Goal: Navigation & Orientation: Go to known website

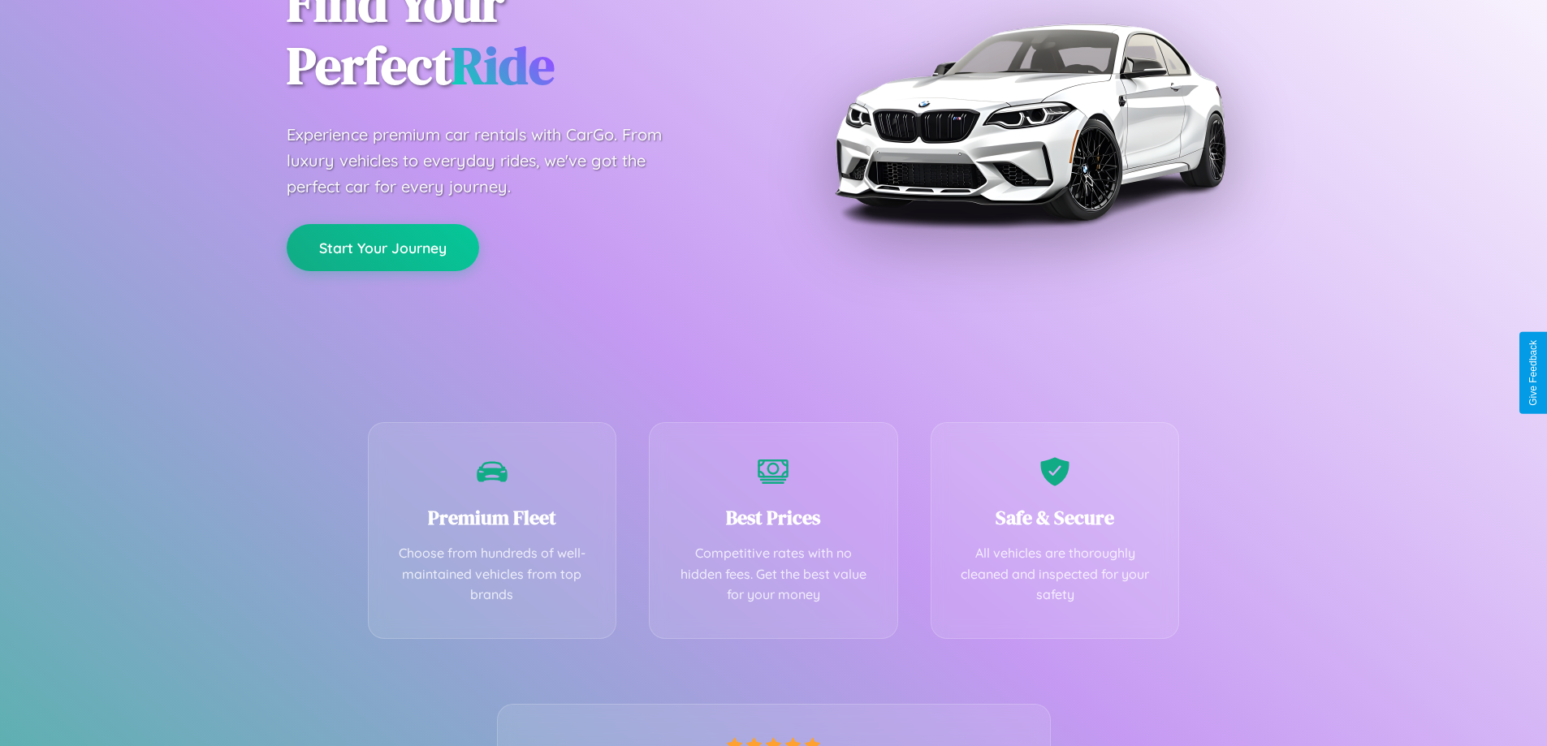
scroll to position [320, 0]
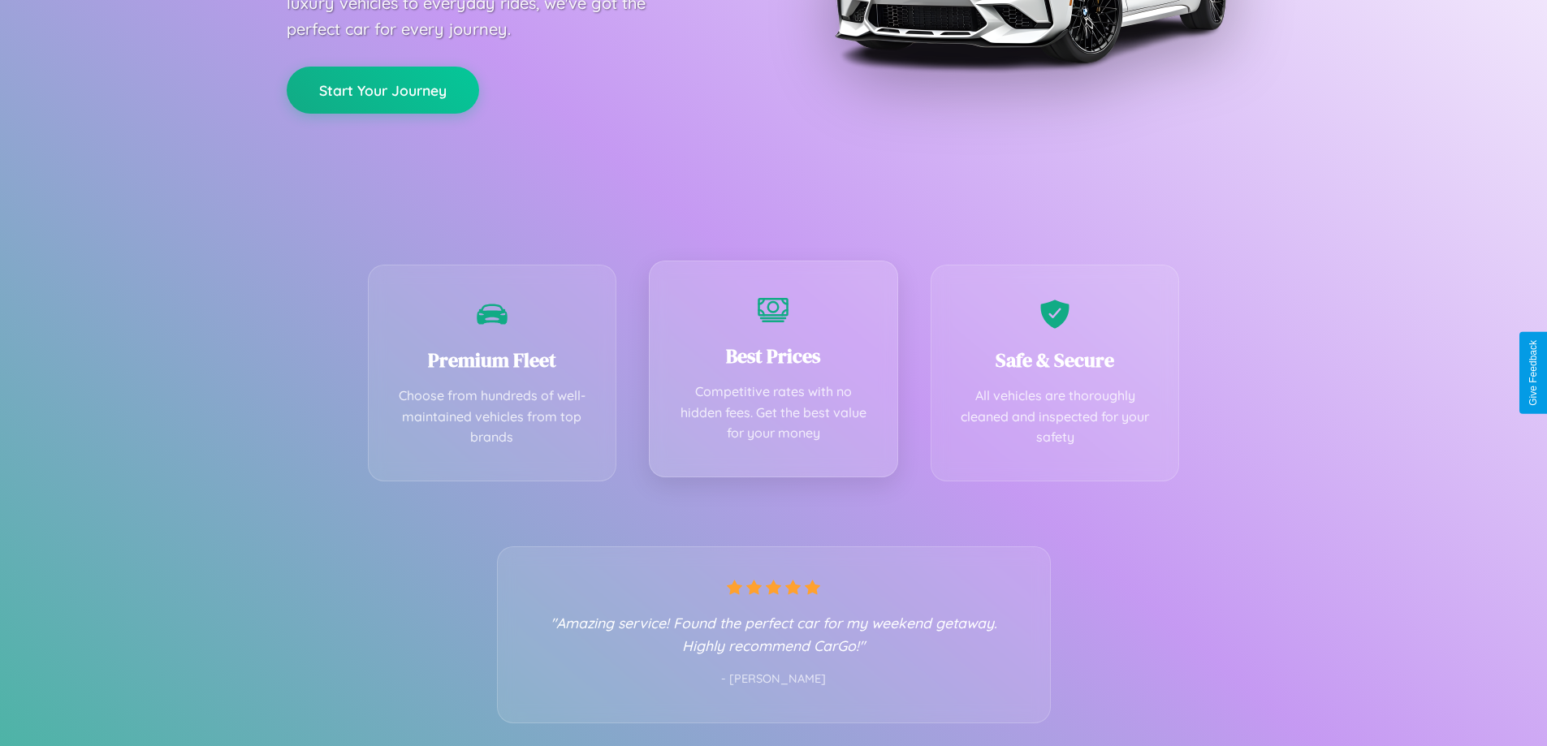
click at [773, 373] on div "Best Prices Competitive rates with no hidden fees. Get the best value for your …" at bounding box center [773, 369] width 249 height 217
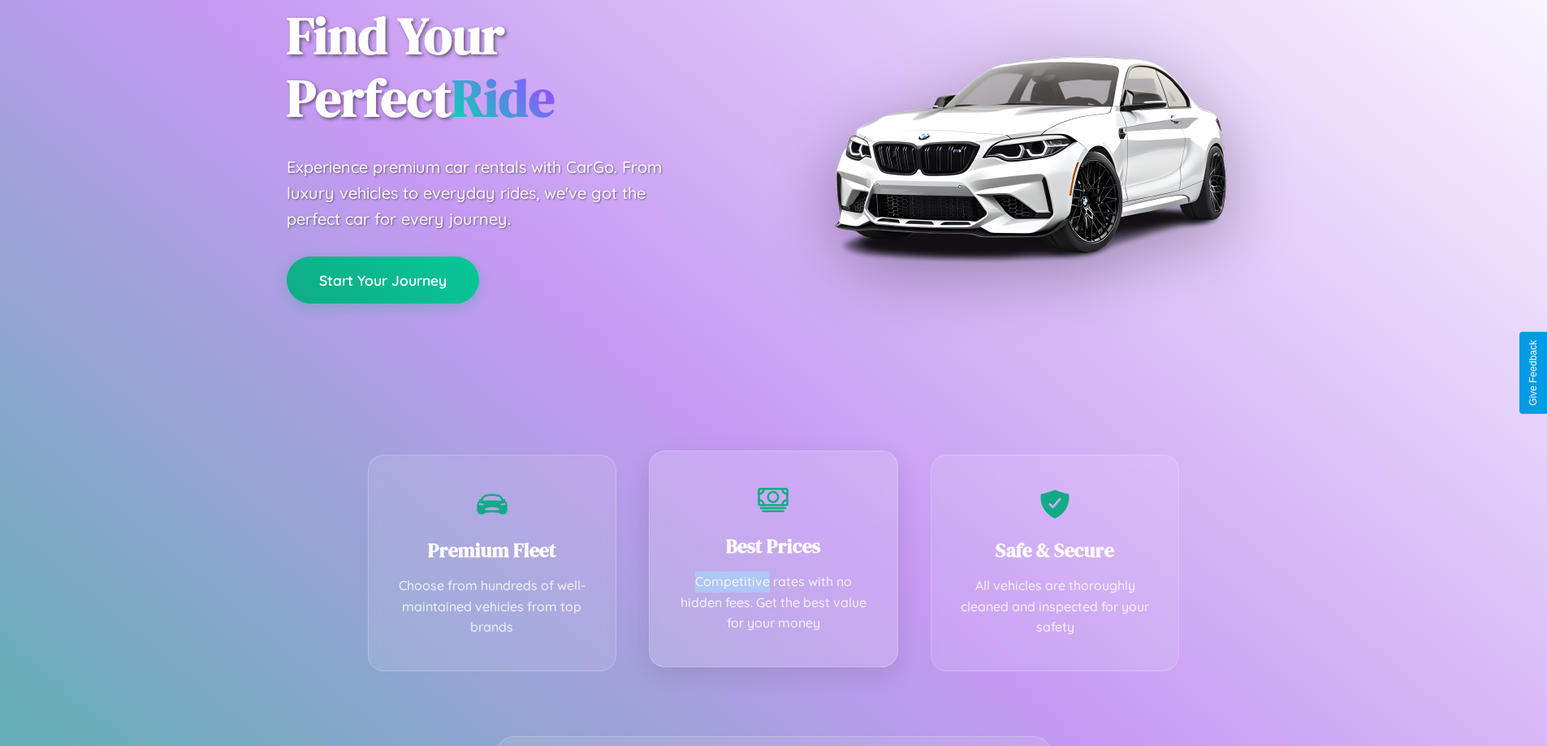
scroll to position [0, 0]
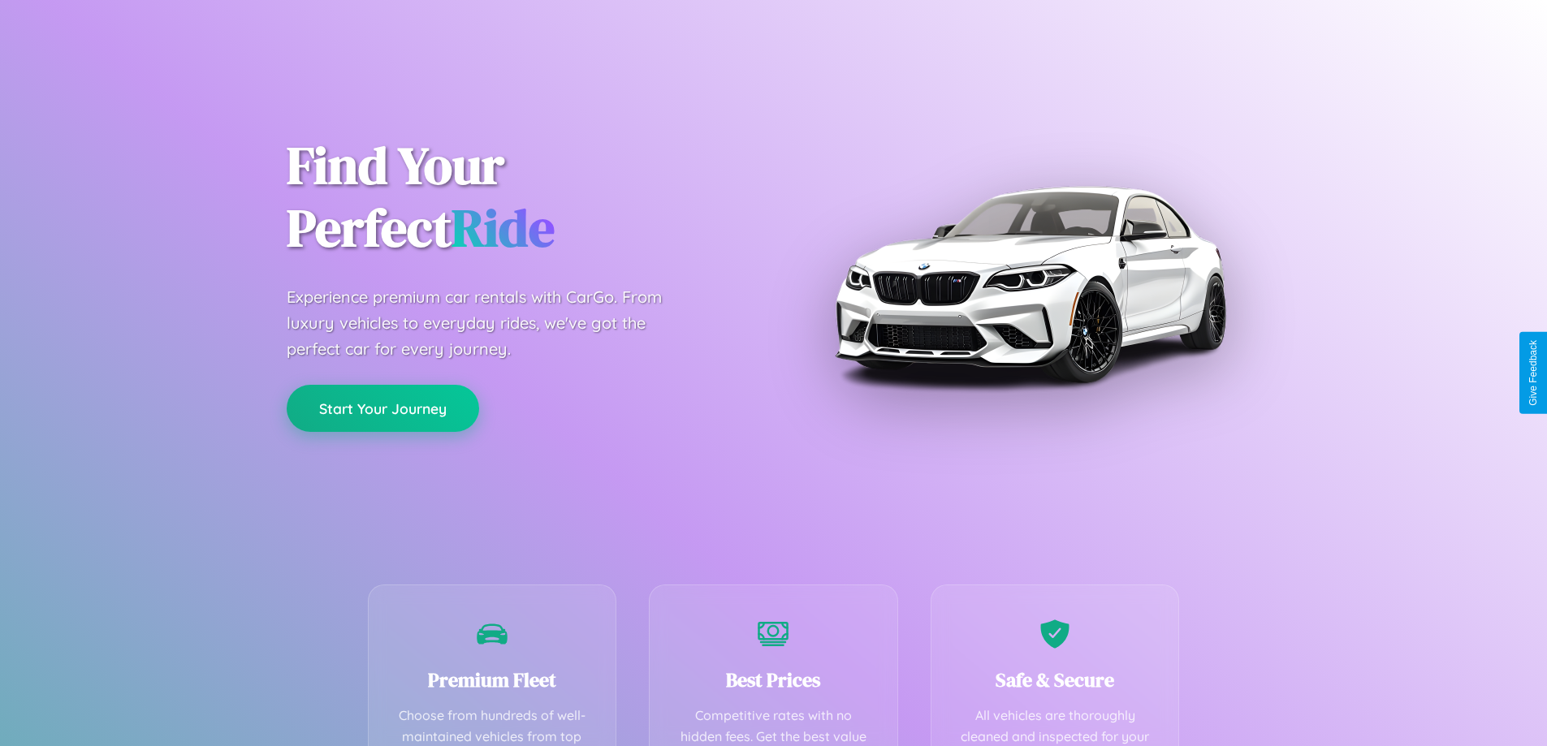
click at [383, 409] on button "Start Your Journey" at bounding box center [383, 408] width 192 height 47
click at [383, 408] on button "Start Your Journey" at bounding box center [383, 408] width 192 height 47
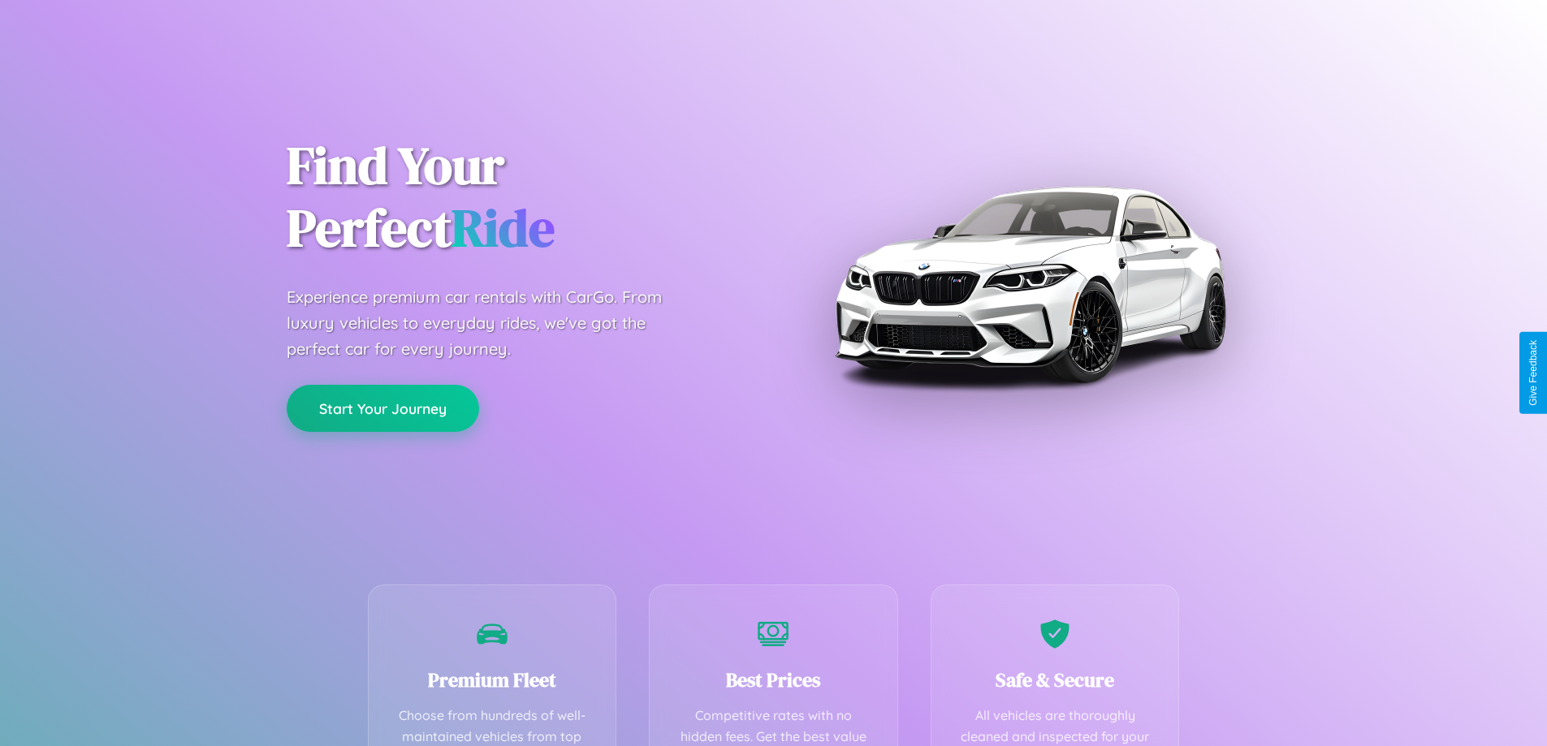
click at [383, 408] on button "Start Your Journey" at bounding box center [383, 408] width 192 height 47
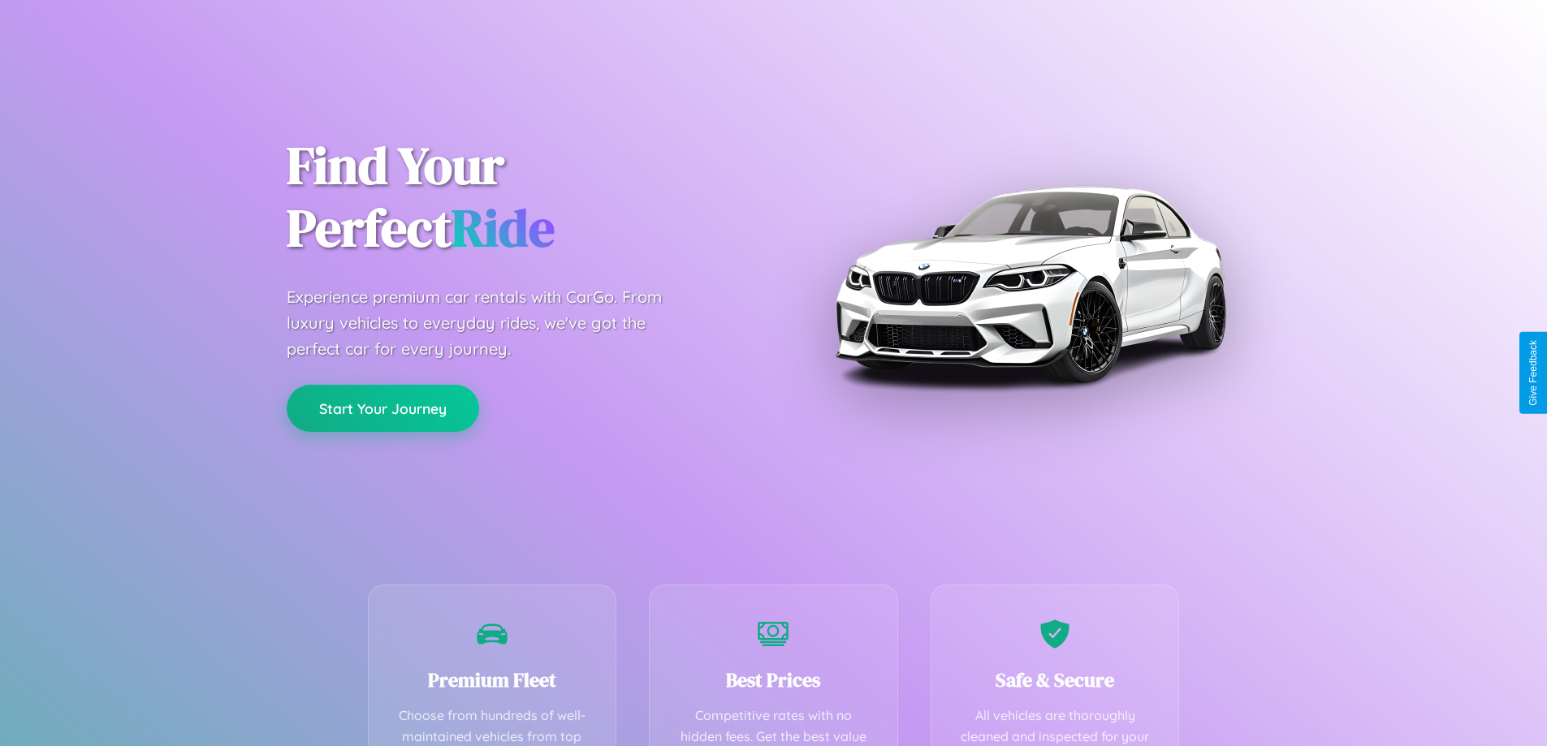
click at [383, 408] on button "Start Your Journey" at bounding box center [383, 408] width 192 height 47
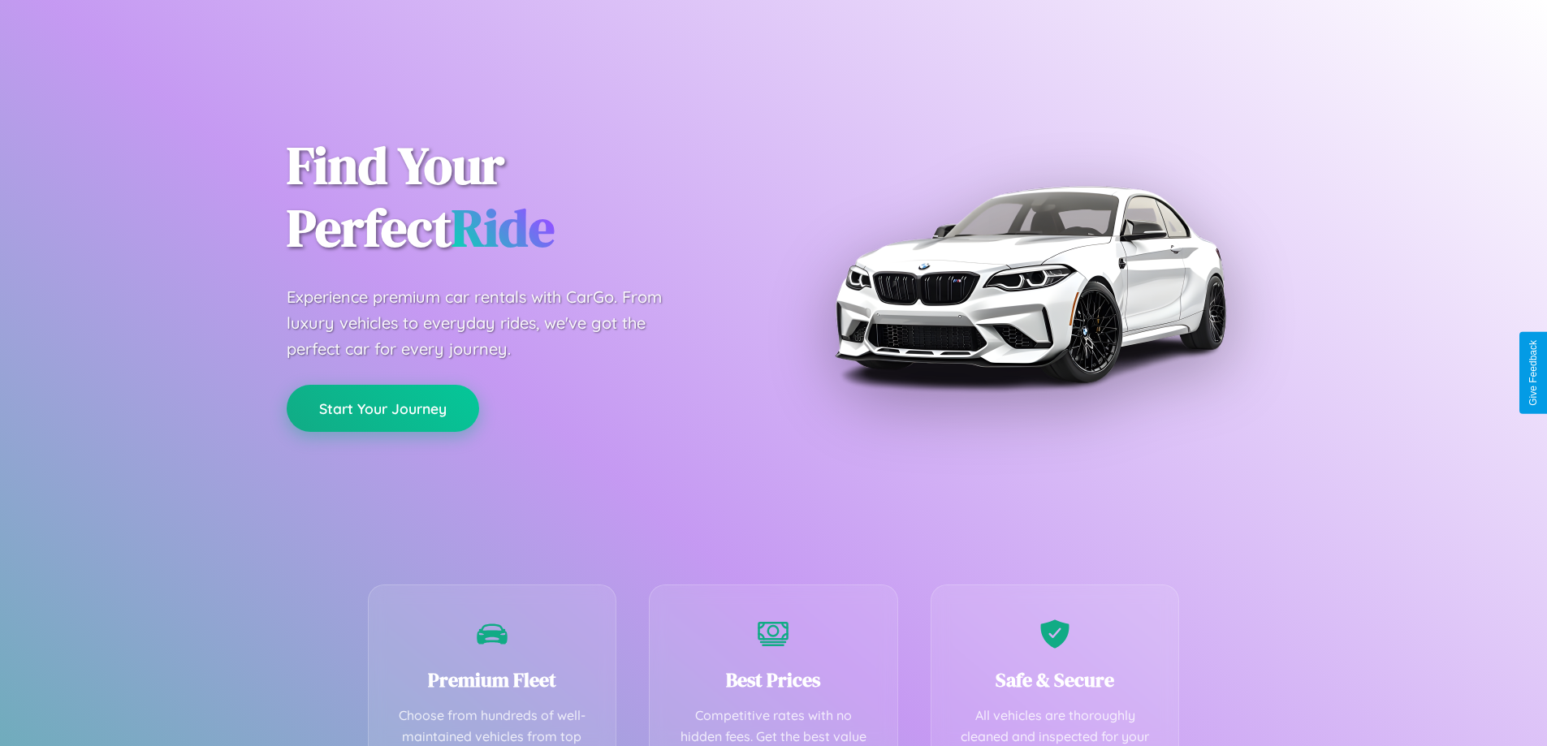
click at [383, 408] on button "Start Your Journey" at bounding box center [383, 408] width 192 height 47
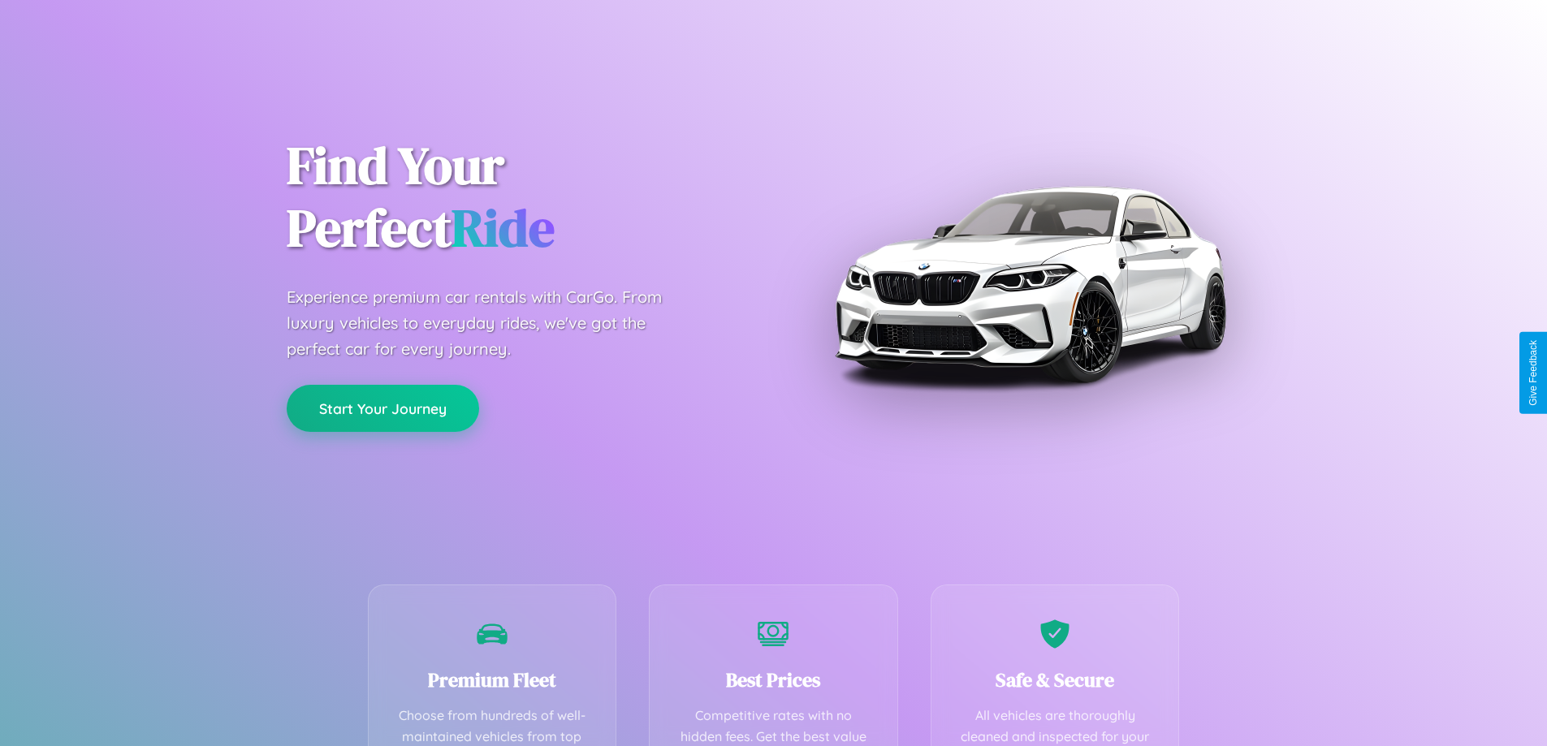
click at [383, 408] on button "Start Your Journey" at bounding box center [383, 408] width 192 height 47
